Goal: Complete application form

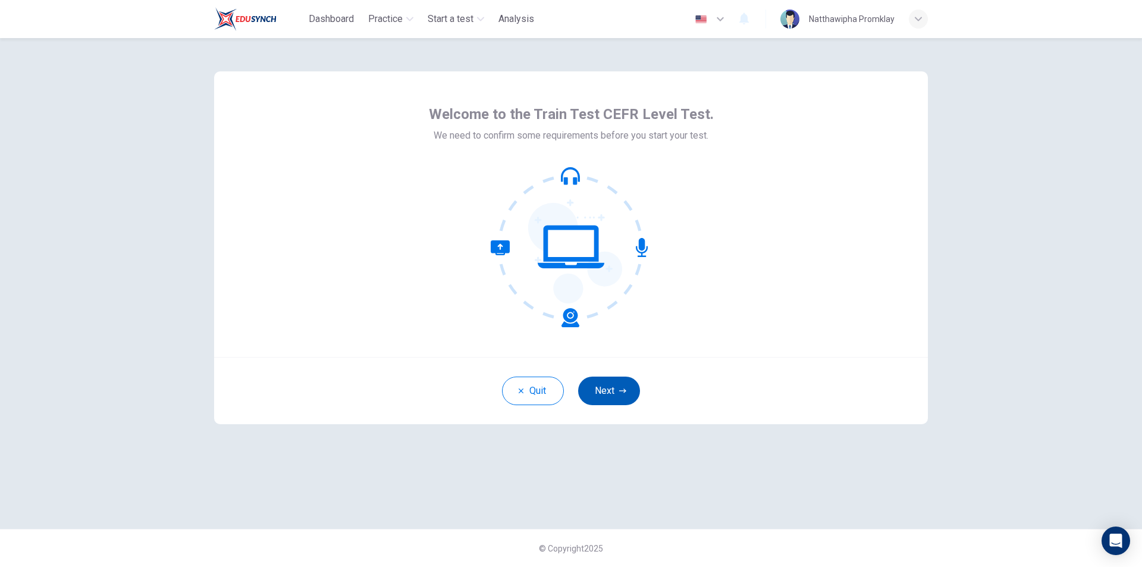
click at [628, 395] on button "Next" at bounding box center [609, 391] width 62 height 29
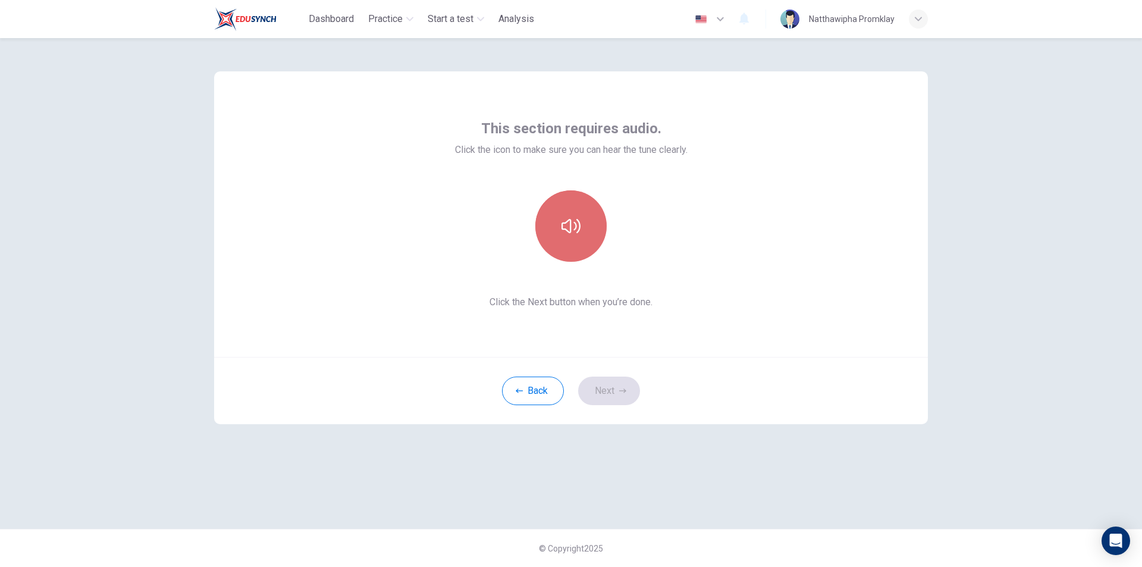
click at [589, 234] on button "button" at bounding box center [570, 225] width 71 height 71
click at [585, 391] on button "Next" at bounding box center [609, 391] width 62 height 29
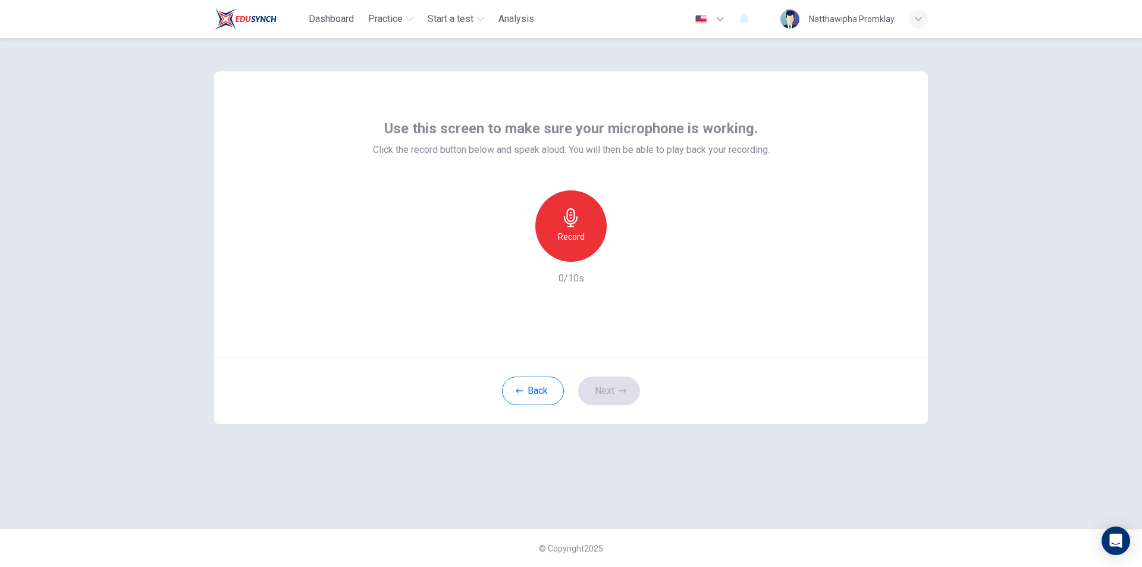
click at [579, 252] on div "Record" at bounding box center [570, 225] width 71 height 71
click at [586, 228] on div "Stop" at bounding box center [570, 225] width 71 height 71
click at [626, 259] on div "button" at bounding box center [625, 252] width 19 height 19
click at [613, 384] on button "Next" at bounding box center [609, 391] width 62 height 29
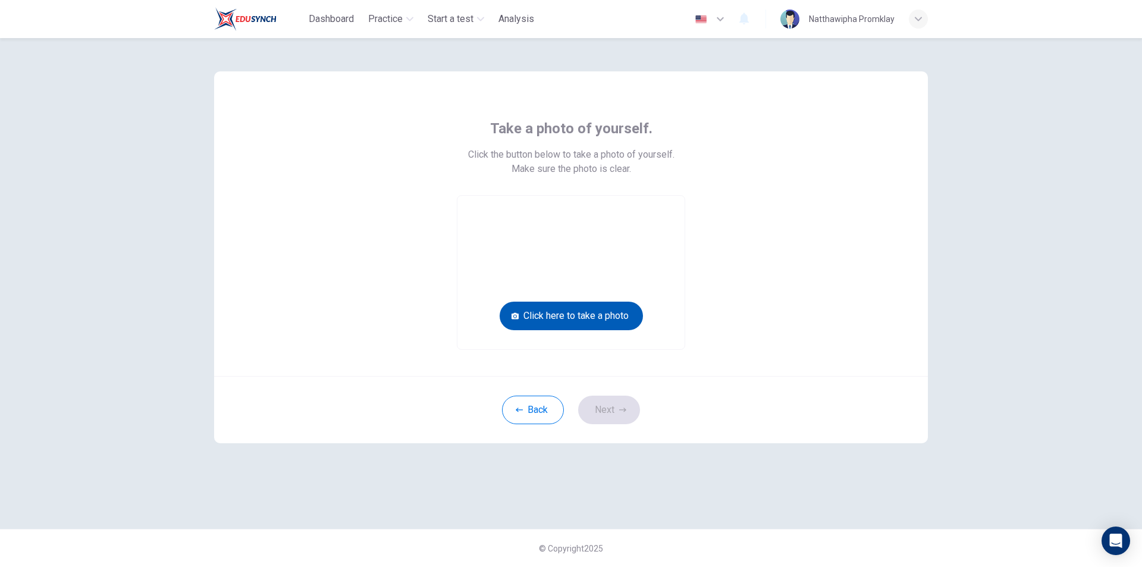
click at [608, 309] on button "Click here to take a photo" at bounding box center [571, 316] width 143 height 29
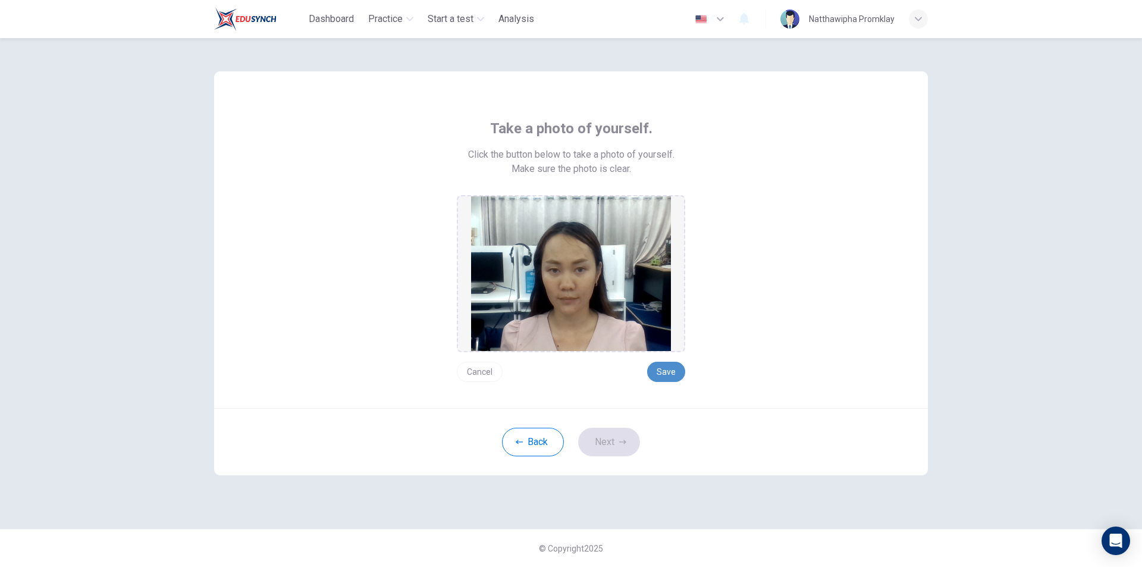
click at [663, 371] on button "Save" at bounding box center [666, 372] width 38 height 20
click at [623, 440] on icon "button" at bounding box center [622, 442] width 7 height 7
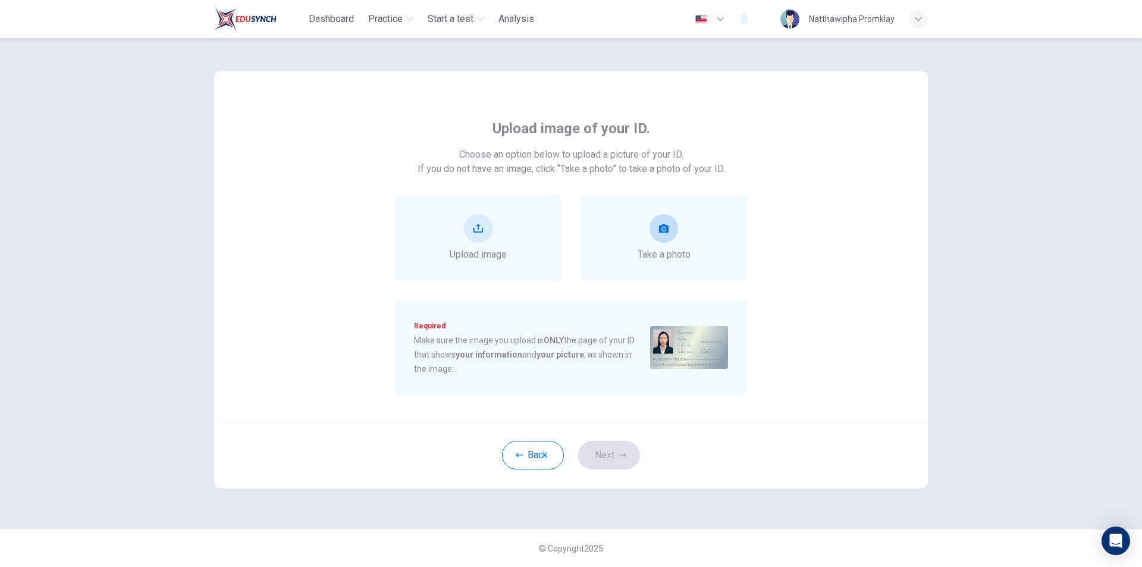
click at [669, 229] on button "take photo" at bounding box center [664, 228] width 29 height 29
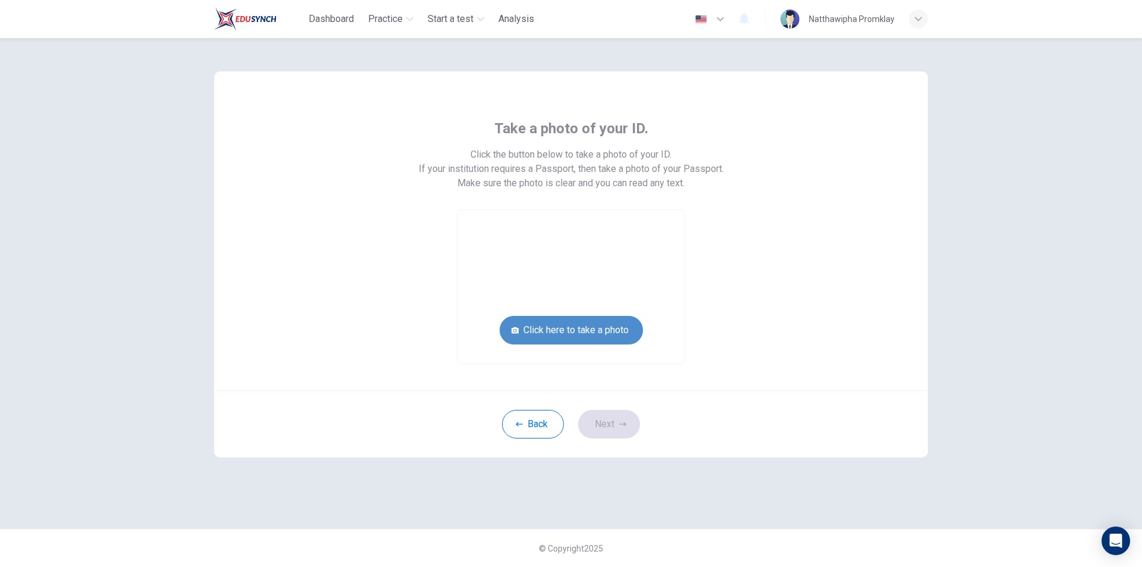
click at [596, 330] on button "Click here to take a photo" at bounding box center [571, 330] width 143 height 29
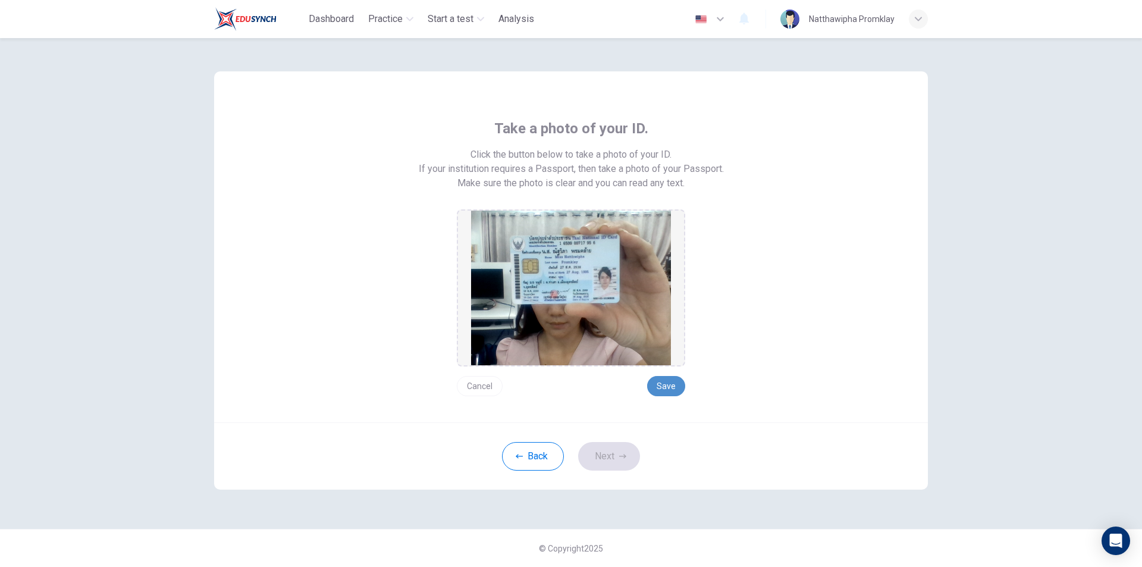
click at [674, 389] on button "Save" at bounding box center [666, 386] width 38 height 20
click at [613, 455] on button "Next" at bounding box center [609, 456] width 62 height 29
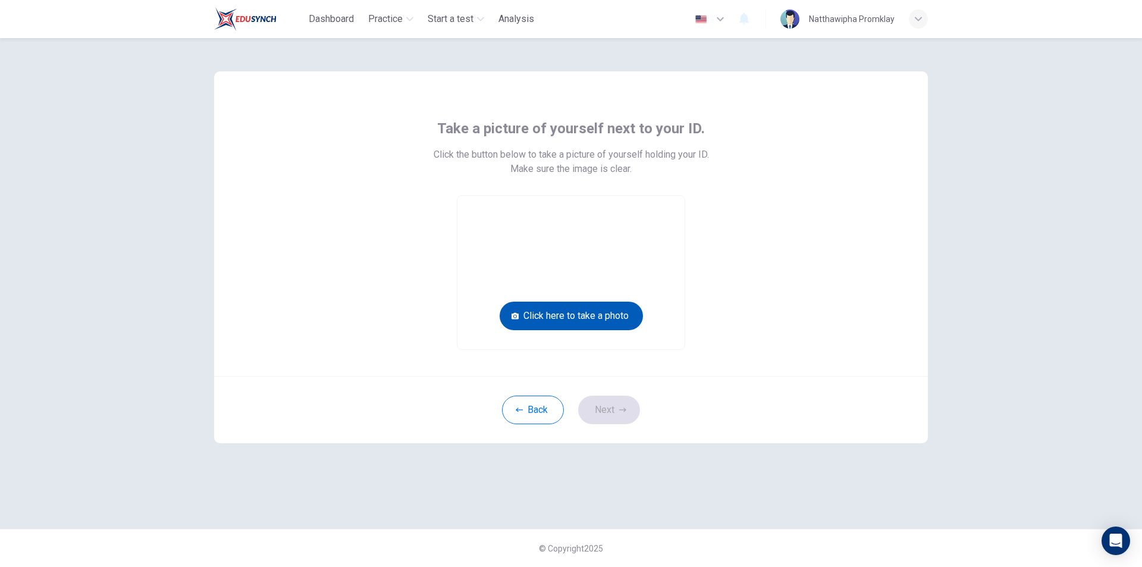
click at [573, 320] on button "Click here to take a photo" at bounding box center [571, 316] width 143 height 29
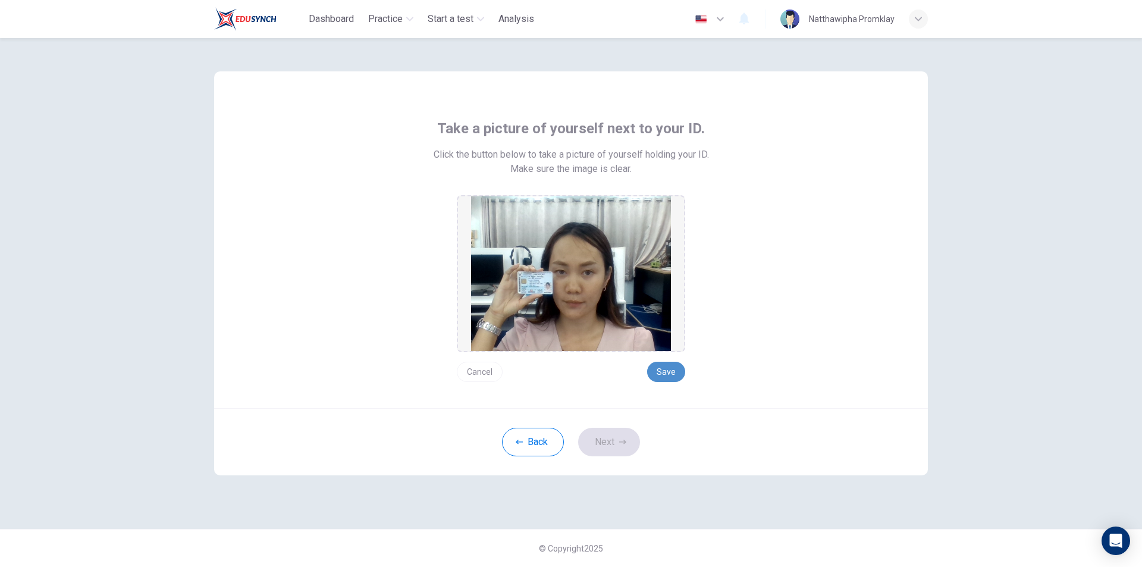
click at [680, 371] on button "Save" at bounding box center [666, 372] width 38 height 20
click at [613, 441] on button "Next" at bounding box center [609, 442] width 62 height 29
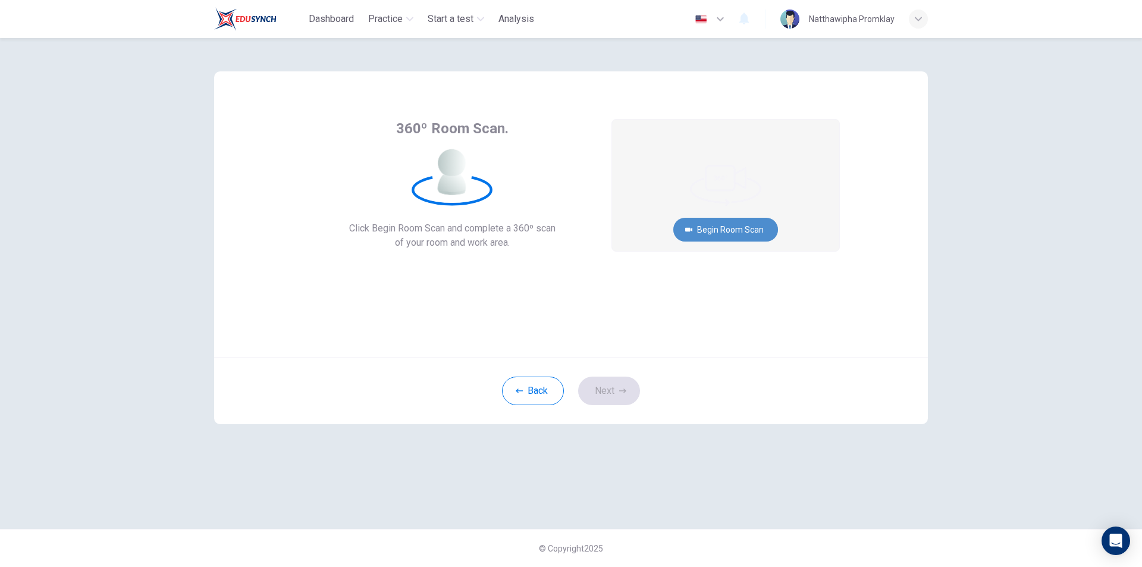
click at [741, 230] on button "Begin Room Scan" at bounding box center [726, 230] width 105 height 24
click at [732, 274] on button "Cancel" at bounding box center [726, 277] width 38 height 23
click at [728, 165] on video at bounding box center [725, 185] width 227 height 131
click at [745, 155] on video at bounding box center [725, 185] width 227 height 131
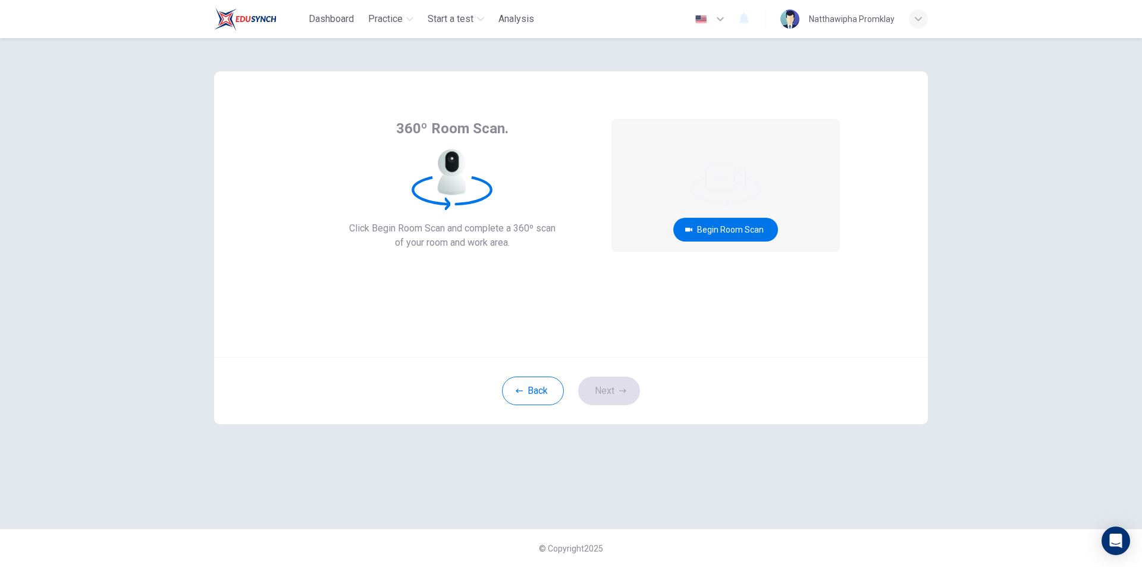
click at [745, 155] on video at bounding box center [725, 185] width 227 height 131
click at [712, 243] on video at bounding box center [725, 185] width 227 height 131
click at [712, 231] on button "Begin Room Scan" at bounding box center [726, 230] width 105 height 24
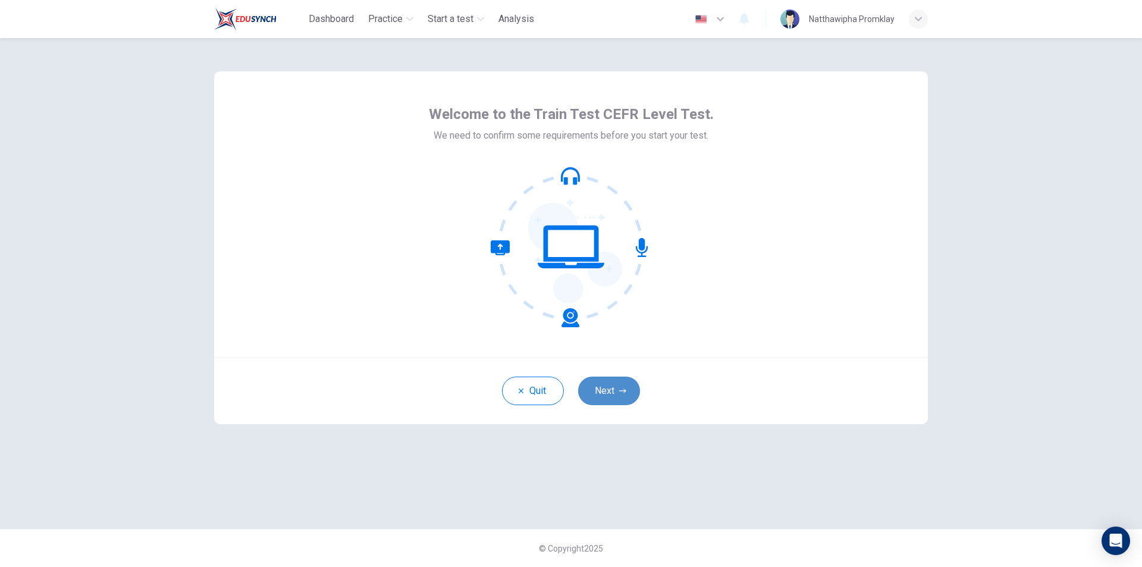
click at [607, 399] on button "Next" at bounding box center [609, 391] width 62 height 29
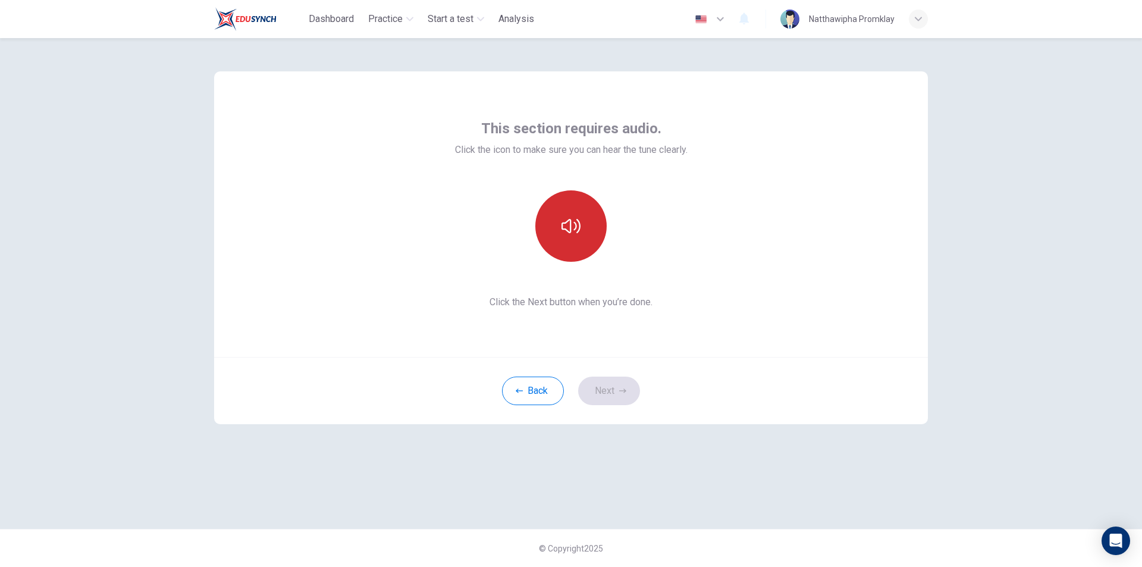
click at [591, 230] on button "button" at bounding box center [570, 225] width 71 height 71
click at [625, 389] on icon "button" at bounding box center [622, 390] width 7 height 7
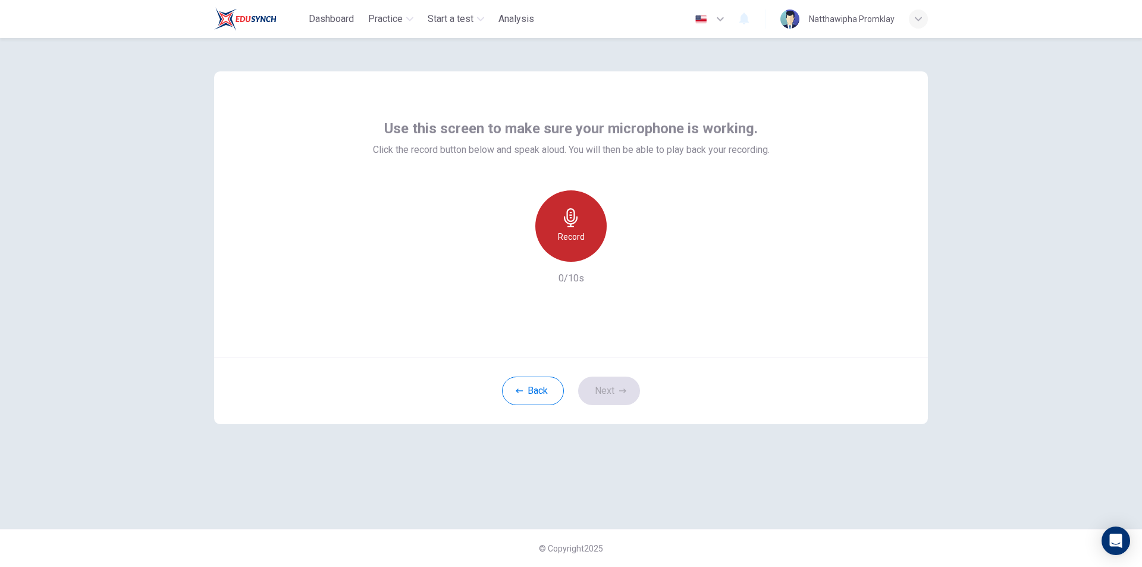
click at [552, 230] on div "Record" at bounding box center [570, 225] width 71 height 71
click at [552, 230] on div "Stop" at bounding box center [570, 225] width 71 height 71
click at [618, 255] on div "button" at bounding box center [625, 252] width 19 height 19
click at [621, 384] on button "Next" at bounding box center [609, 391] width 62 height 29
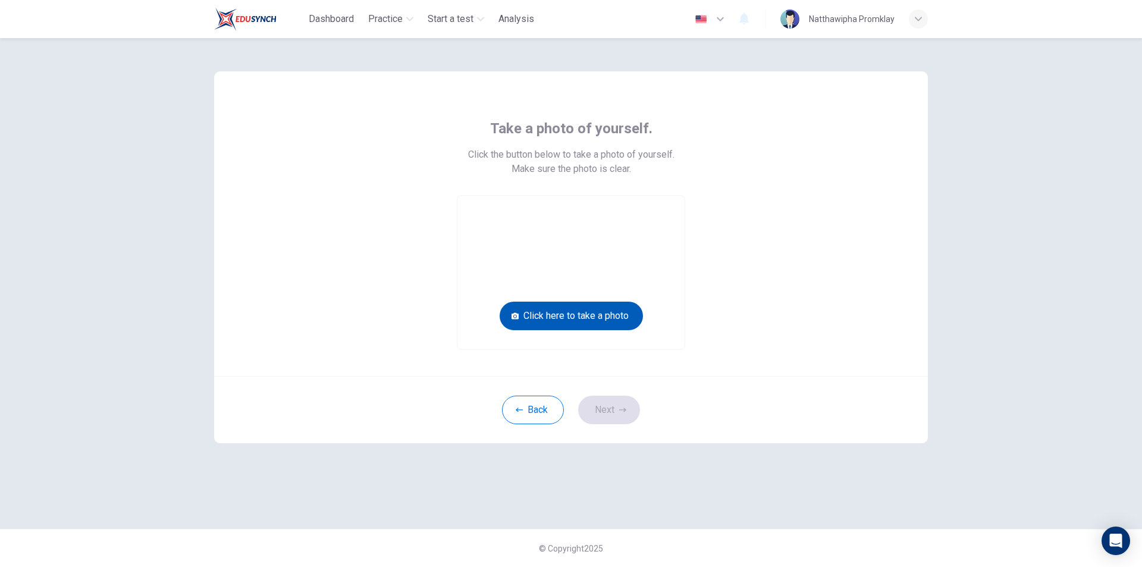
click at [621, 311] on button "Click here to take a photo" at bounding box center [571, 316] width 143 height 29
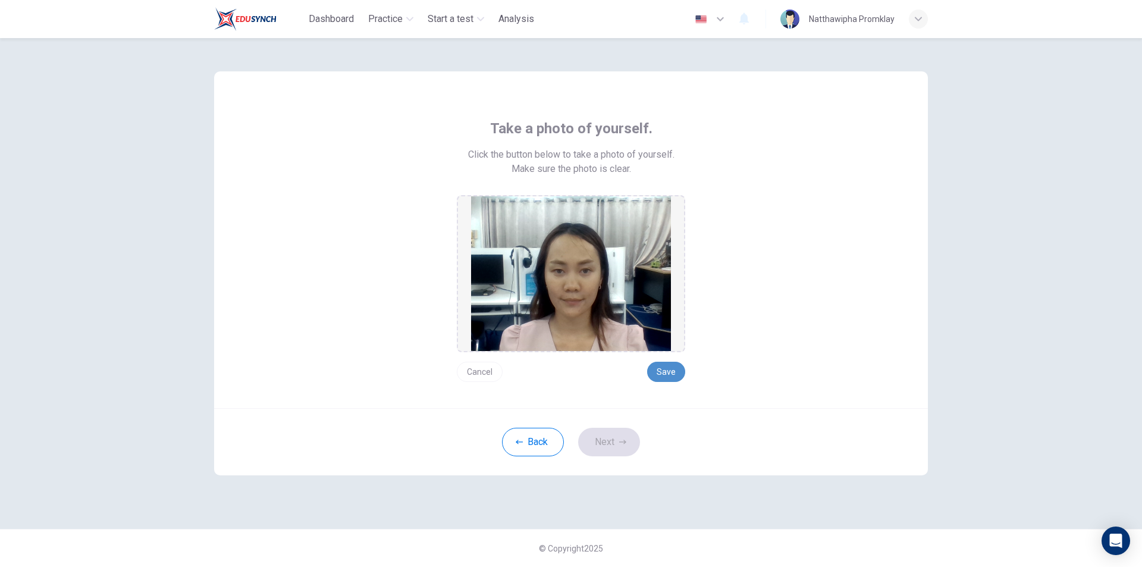
click at [663, 379] on button "Save" at bounding box center [666, 372] width 38 height 20
click at [616, 443] on button "Next" at bounding box center [609, 442] width 62 height 29
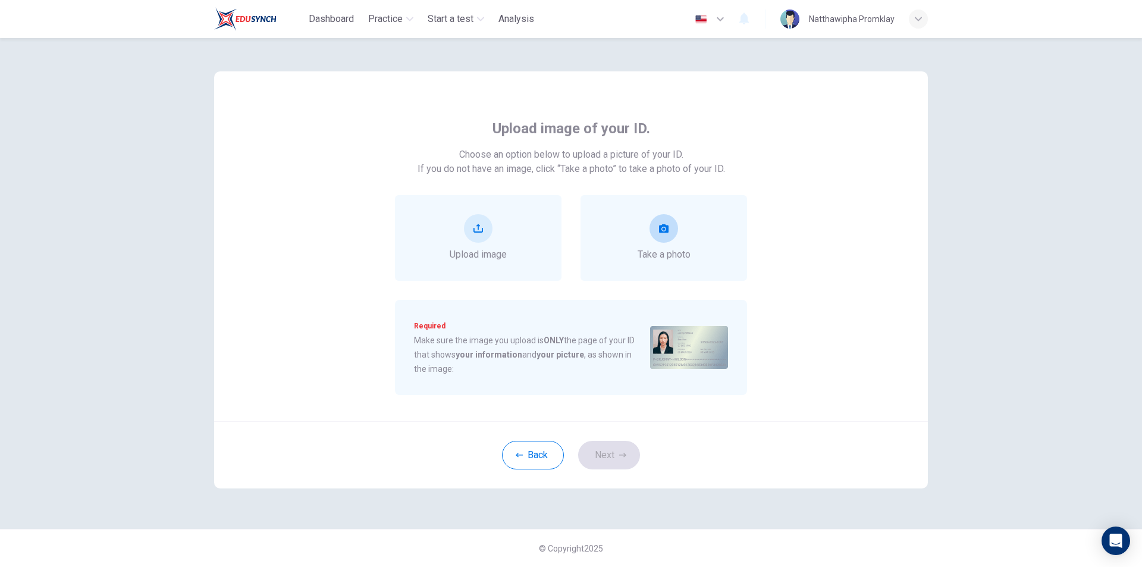
click at [715, 246] on div "Take a photo" at bounding box center [664, 238] width 167 height 86
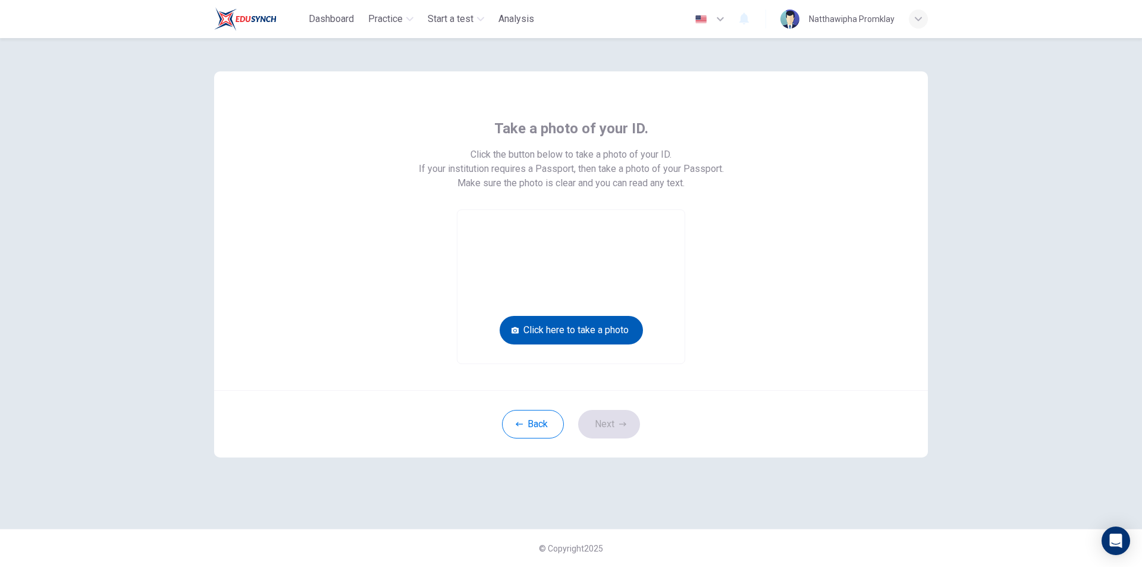
click at [608, 330] on button "Click here to take a photo" at bounding box center [571, 330] width 143 height 29
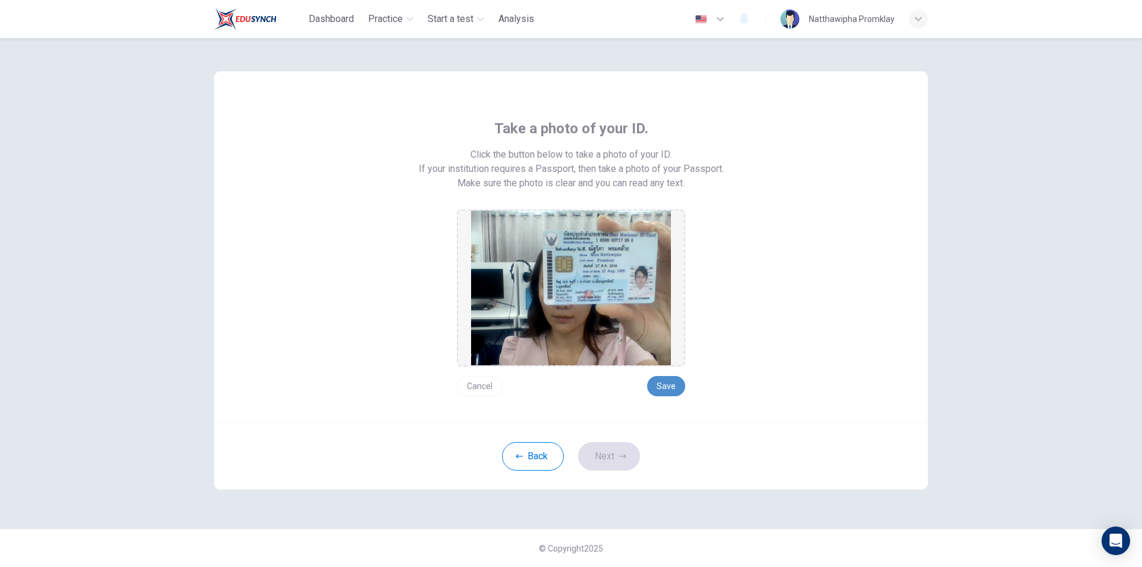
click at [662, 391] on button "Save" at bounding box center [666, 386] width 38 height 20
click at [623, 453] on icon "button" at bounding box center [622, 456] width 7 height 7
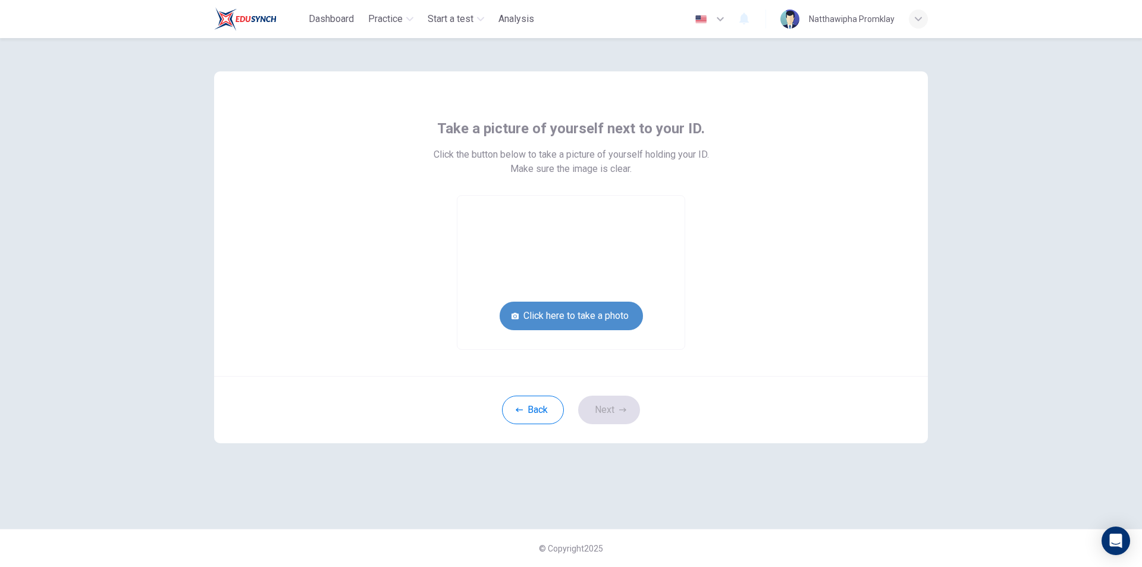
click at [607, 308] on button "Click here to take a photo" at bounding box center [571, 316] width 143 height 29
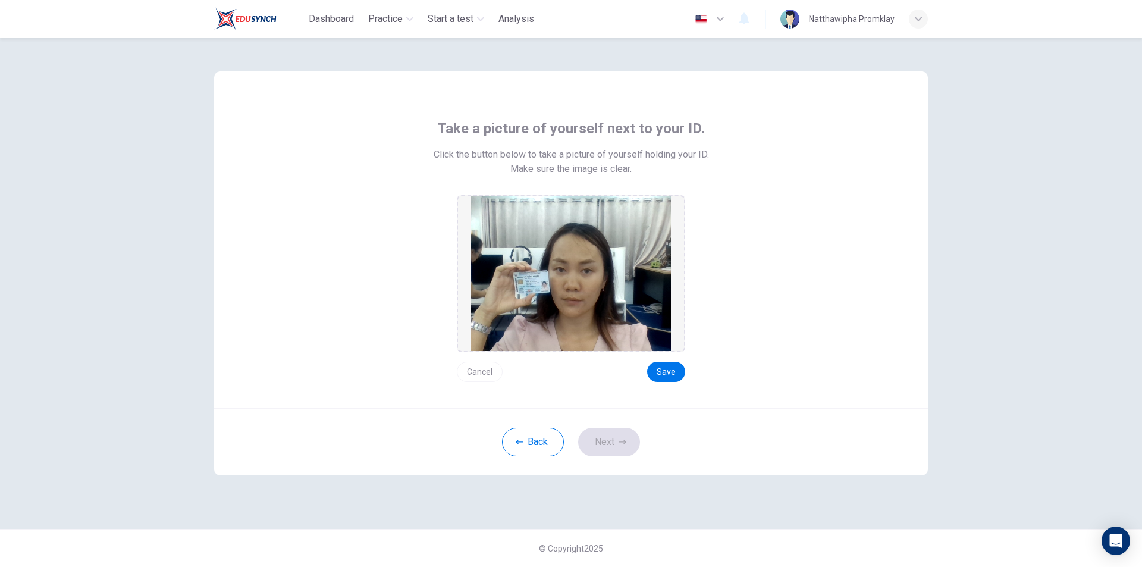
click at [654, 383] on div "Take a picture of yourself next to your ID. Click the button below to take a pi…" at bounding box center [571, 239] width 714 height 337
click at [659, 377] on button "Save" at bounding box center [666, 372] width 38 height 20
click at [618, 452] on button "Next" at bounding box center [609, 442] width 62 height 29
